Goal: Transaction & Acquisition: Register for event/course

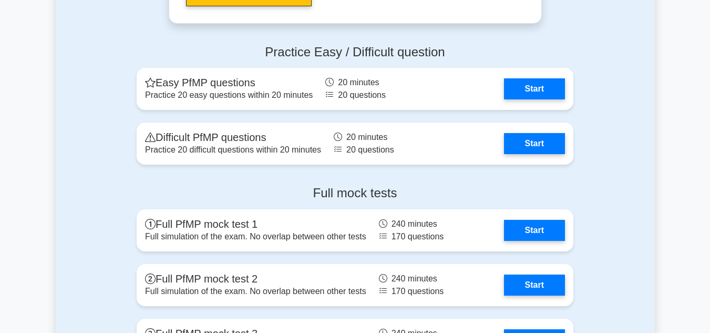
scroll to position [1147, 0]
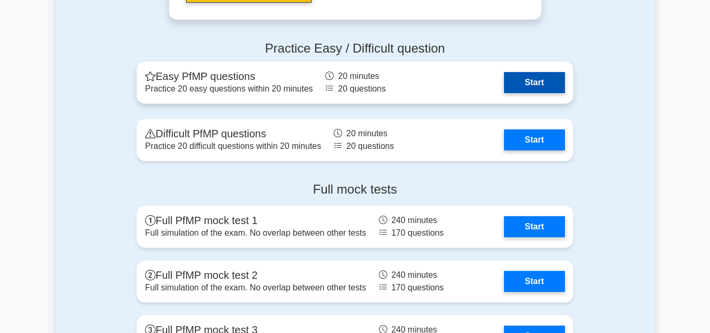
click at [529, 88] on link "Start" at bounding box center [534, 82] width 61 height 21
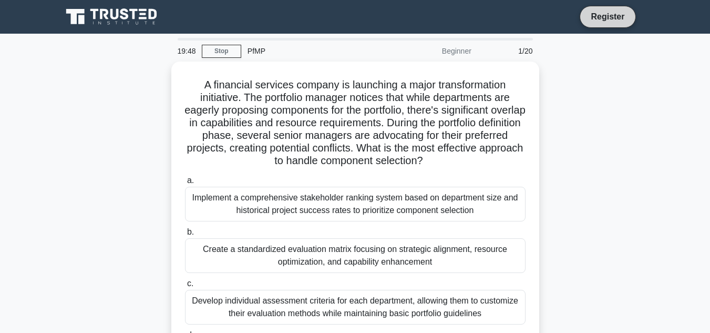
click at [602, 16] on link "Register" at bounding box center [607, 16] width 46 height 13
